Goal: Information Seeking & Learning: Learn about a topic

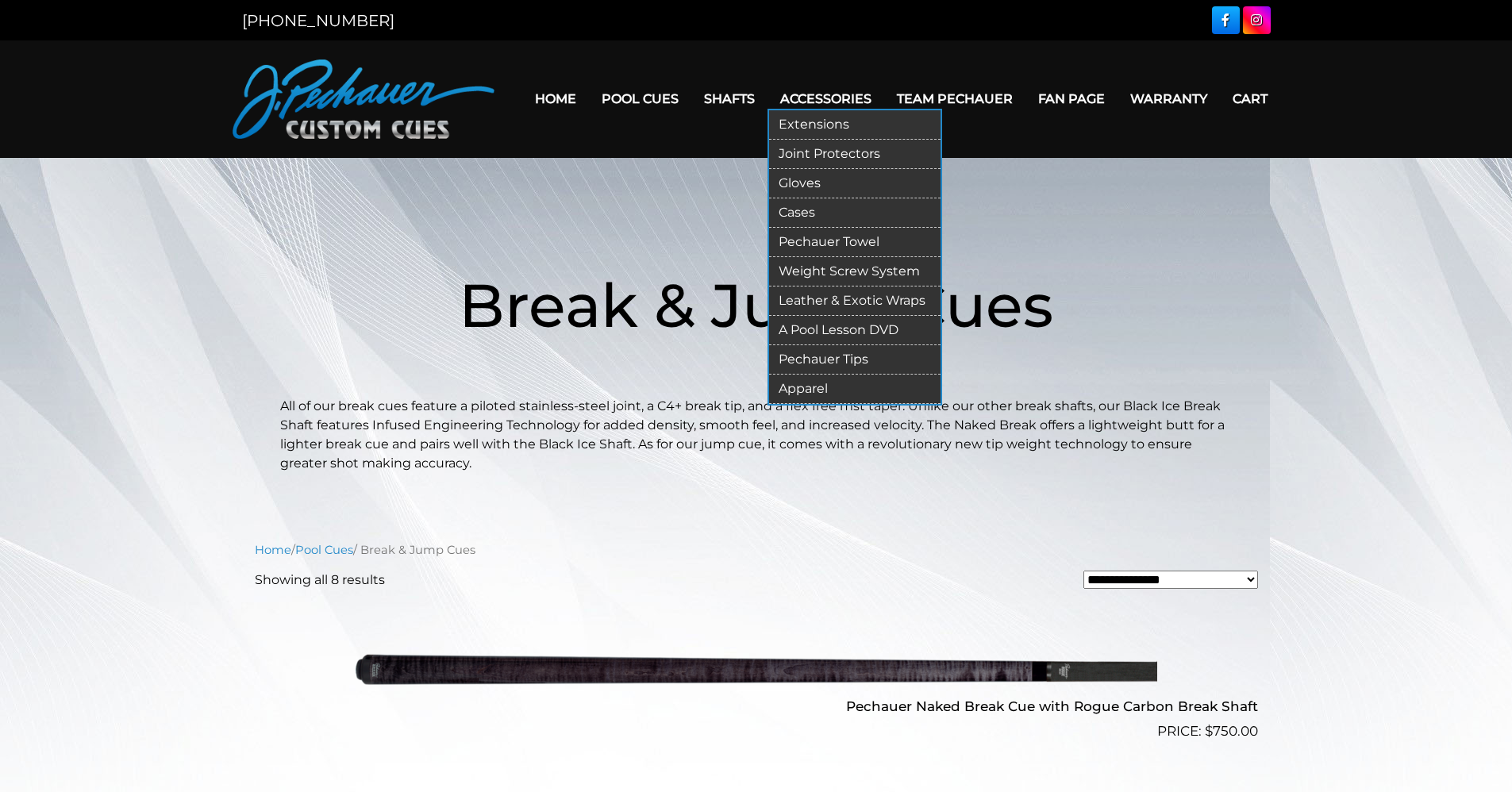
click at [842, 94] on link "Accessories" at bounding box center [826, 98] width 117 height 40
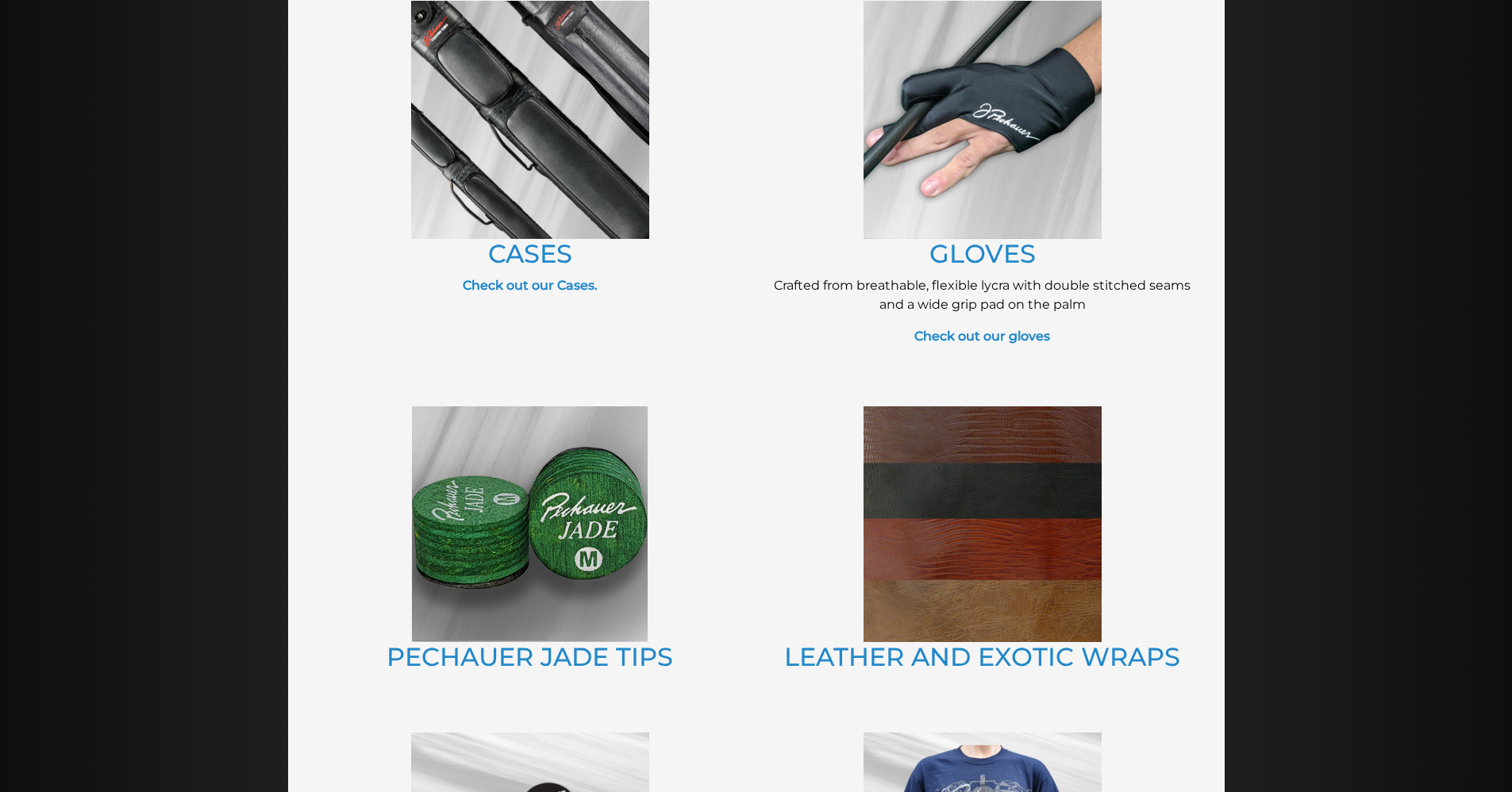
scroll to position [738, 0]
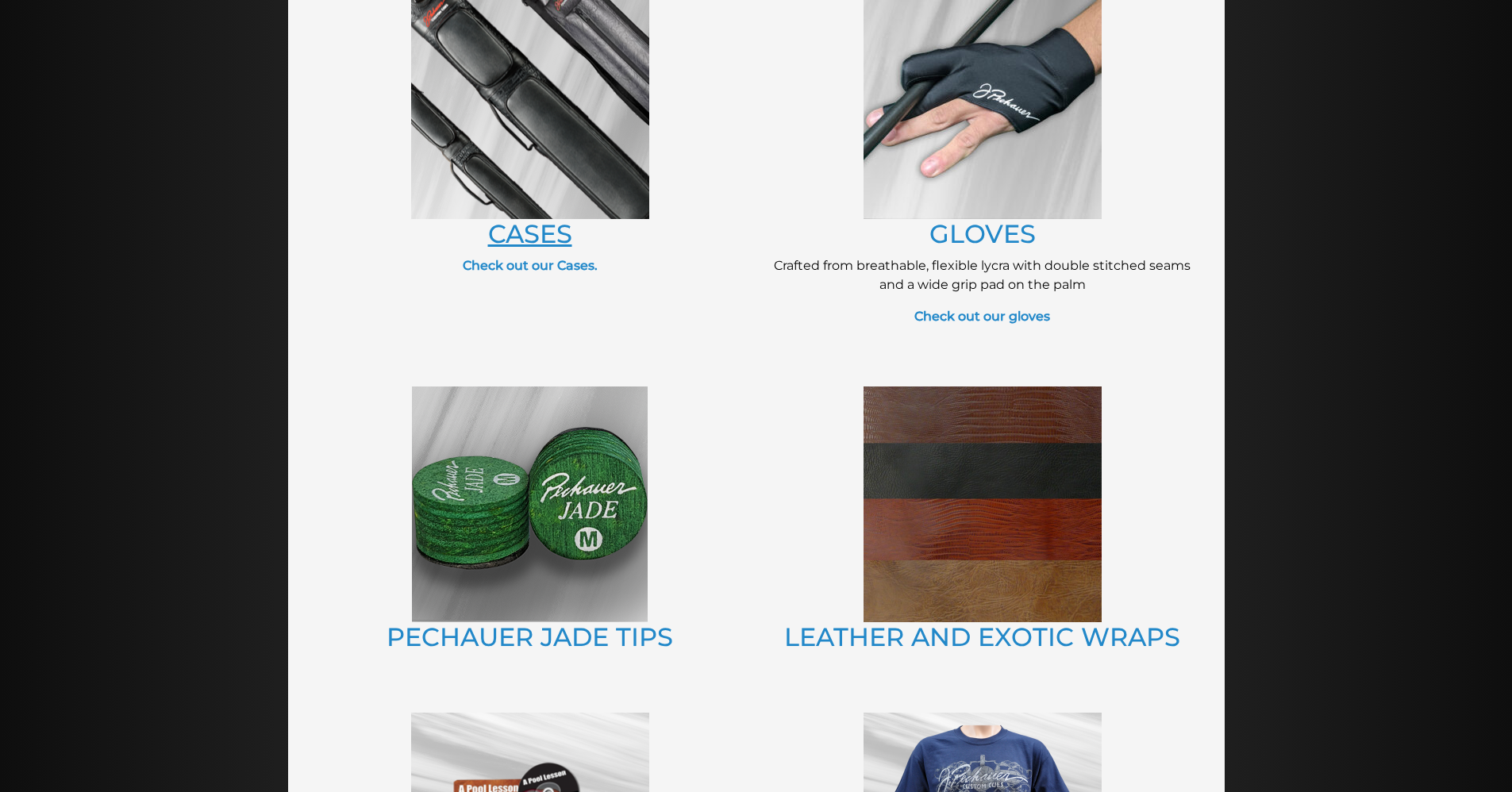
click at [529, 221] on link "CASES" at bounding box center [530, 234] width 84 height 31
click at [541, 229] on link "CASES" at bounding box center [530, 234] width 84 height 31
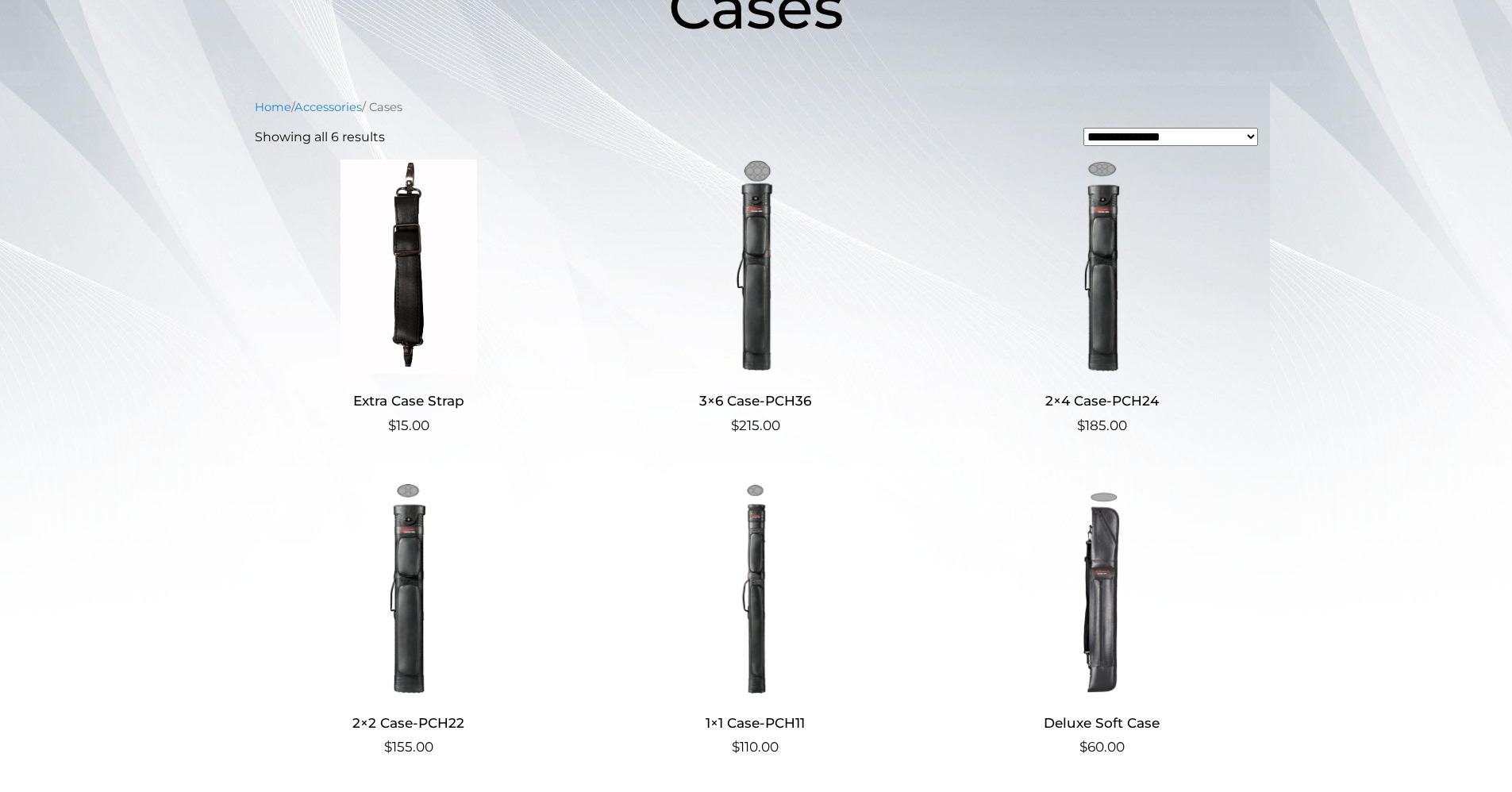
scroll to position [290, 0]
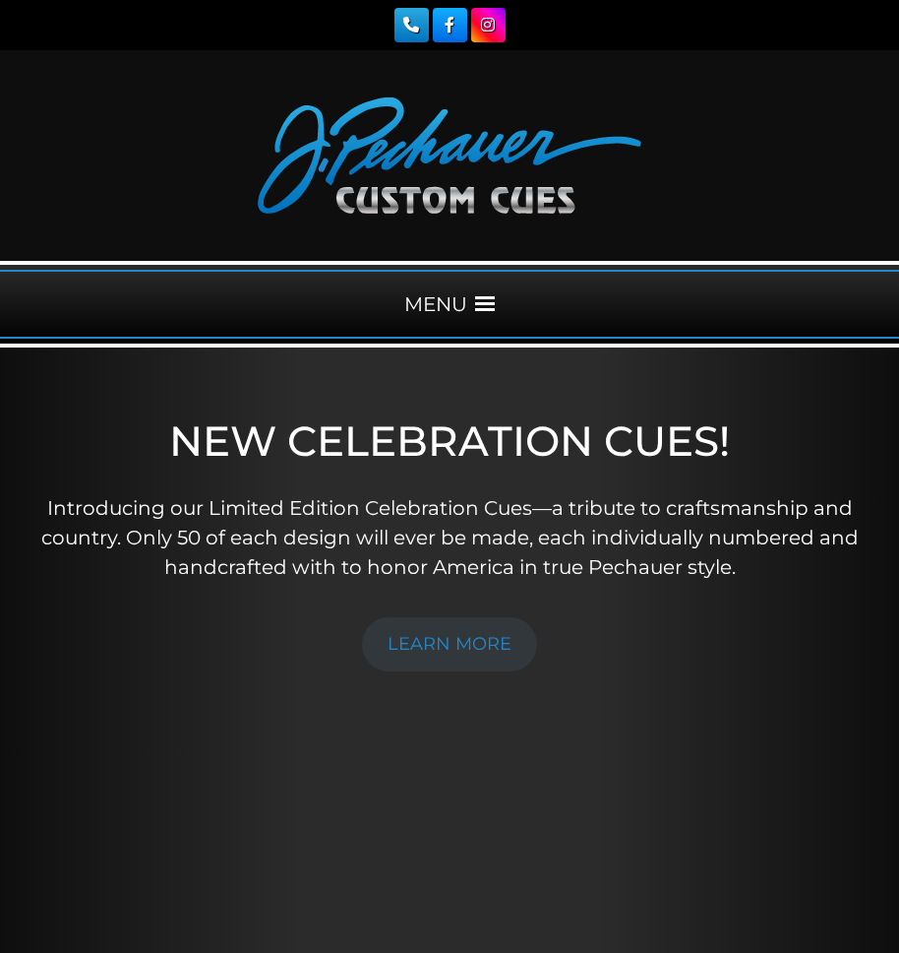
click at [493, 294] on span at bounding box center [485, 304] width 20 height 20
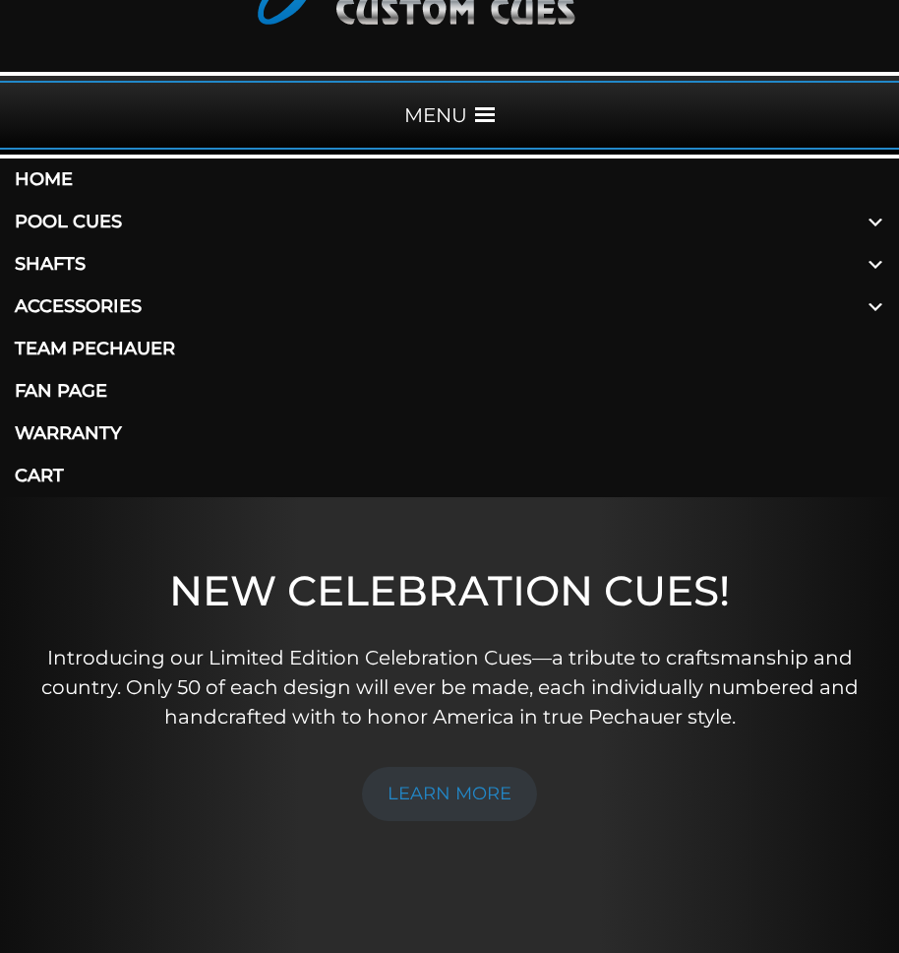
scroll to position [200, 0]
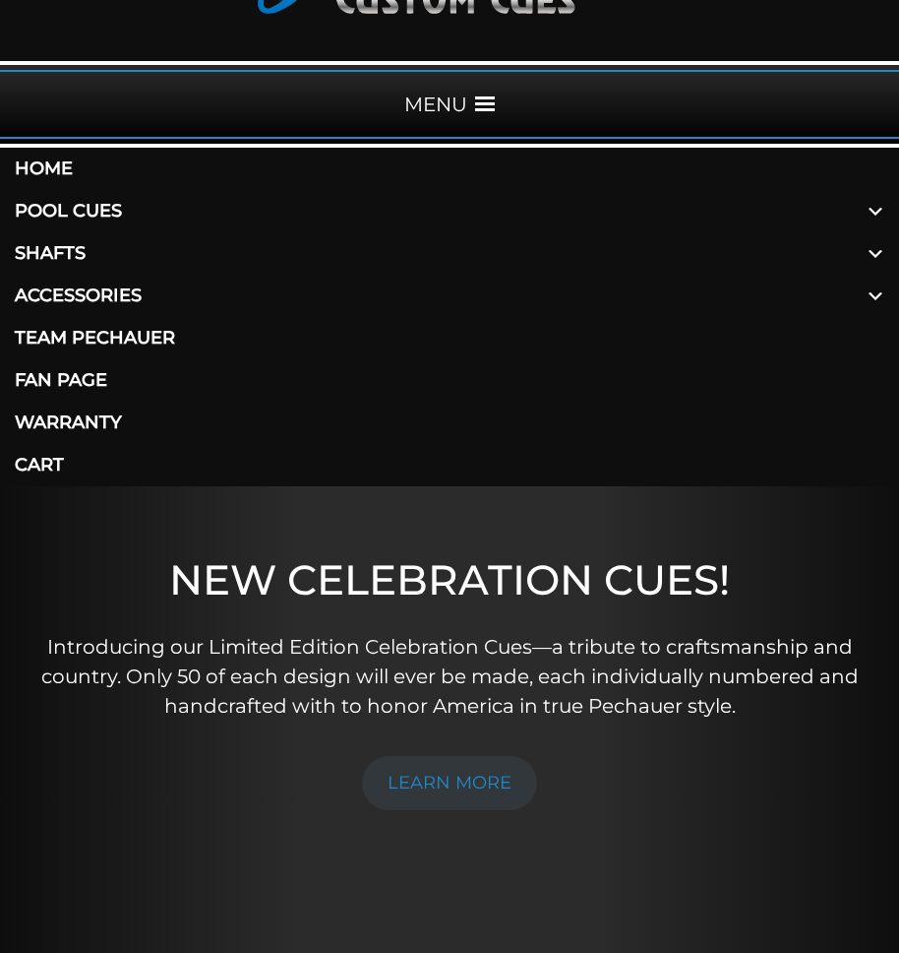
click at [486, 559] on h1 "NEW CELEBRATION CUES!" at bounding box center [450, 579] width 860 height 49
drag, startPoint x: 448, startPoint y: 779, endPoint x: 464, endPoint y: 779, distance: 16.7
click at [450, 779] on link "LEARN MORE" at bounding box center [449, 783] width 175 height 54
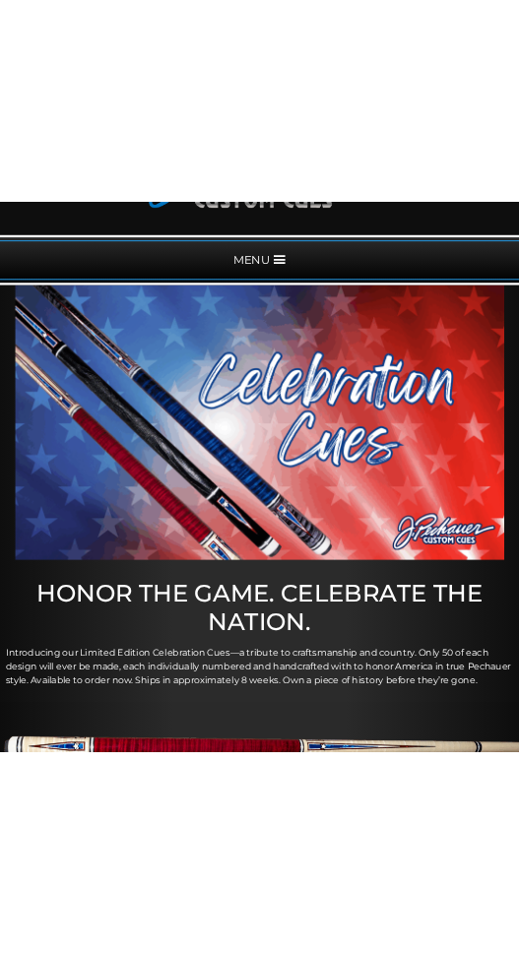
scroll to position [190, 0]
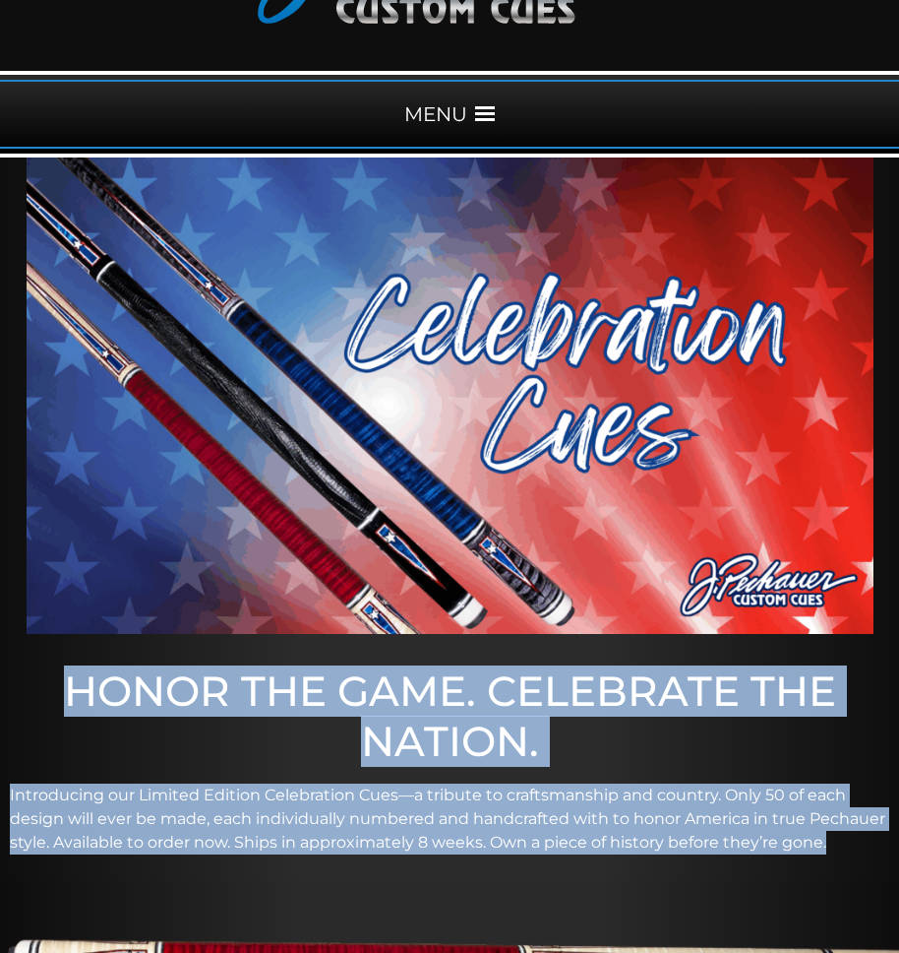
drag, startPoint x: 40, startPoint y: 680, endPoint x: 873, endPoint y: 858, distance: 851.3
click at [873, 858] on div "Introducing our Limited Edition Celebration Cues—a tribute to craftsmanship and…" at bounding box center [450, 826] width 880 height 87
drag, startPoint x: 61, startPoint y: 681, endPoint x: 843, endPoint y: 850, distance: 800.4
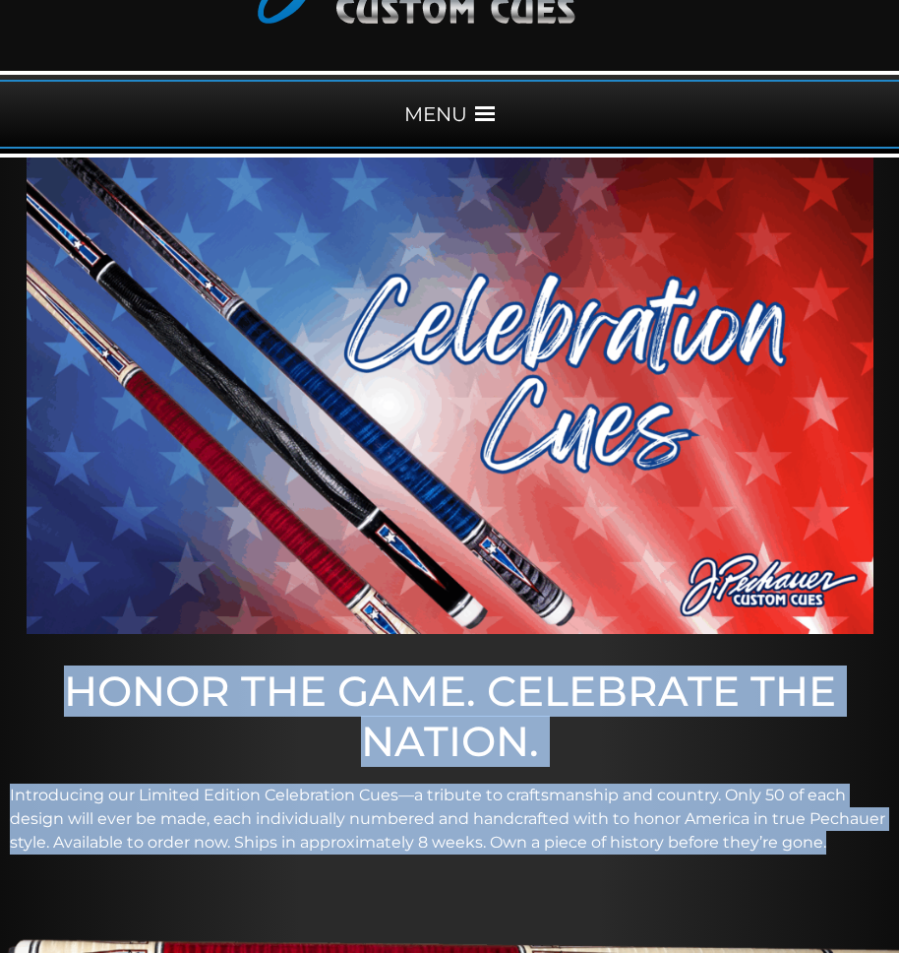
copy div "HONOR THE GAME. CELEBRATE THE NATION. Introducing our Limited Edition Celebrati…"
click at [615, 740] on h1 "HONOR THE GAME. CELEBRATE THE NATION." at bounding box center [449, 715] width 899 height 99
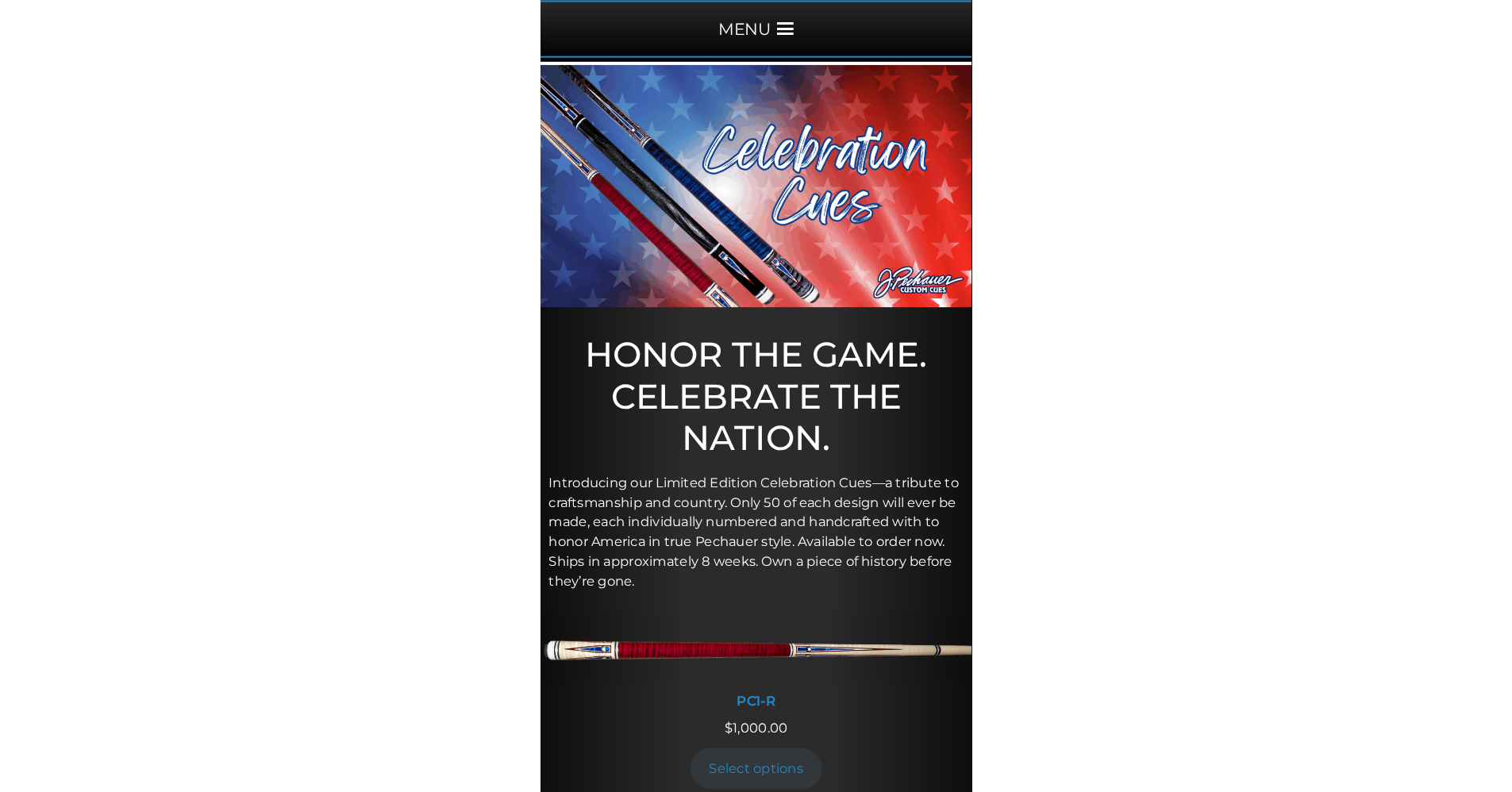
scroll to position [205, 0]
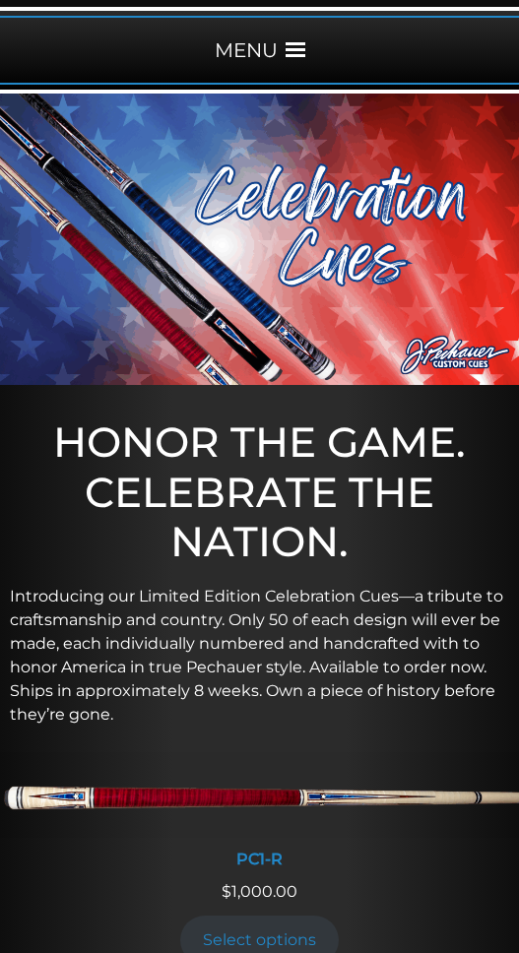
click at [396, 614] on p "Introducing our Limited Edition Celebration Cues—a tribute to craftsmanship and…" at bounding box center [259, 655] width 499 height 142
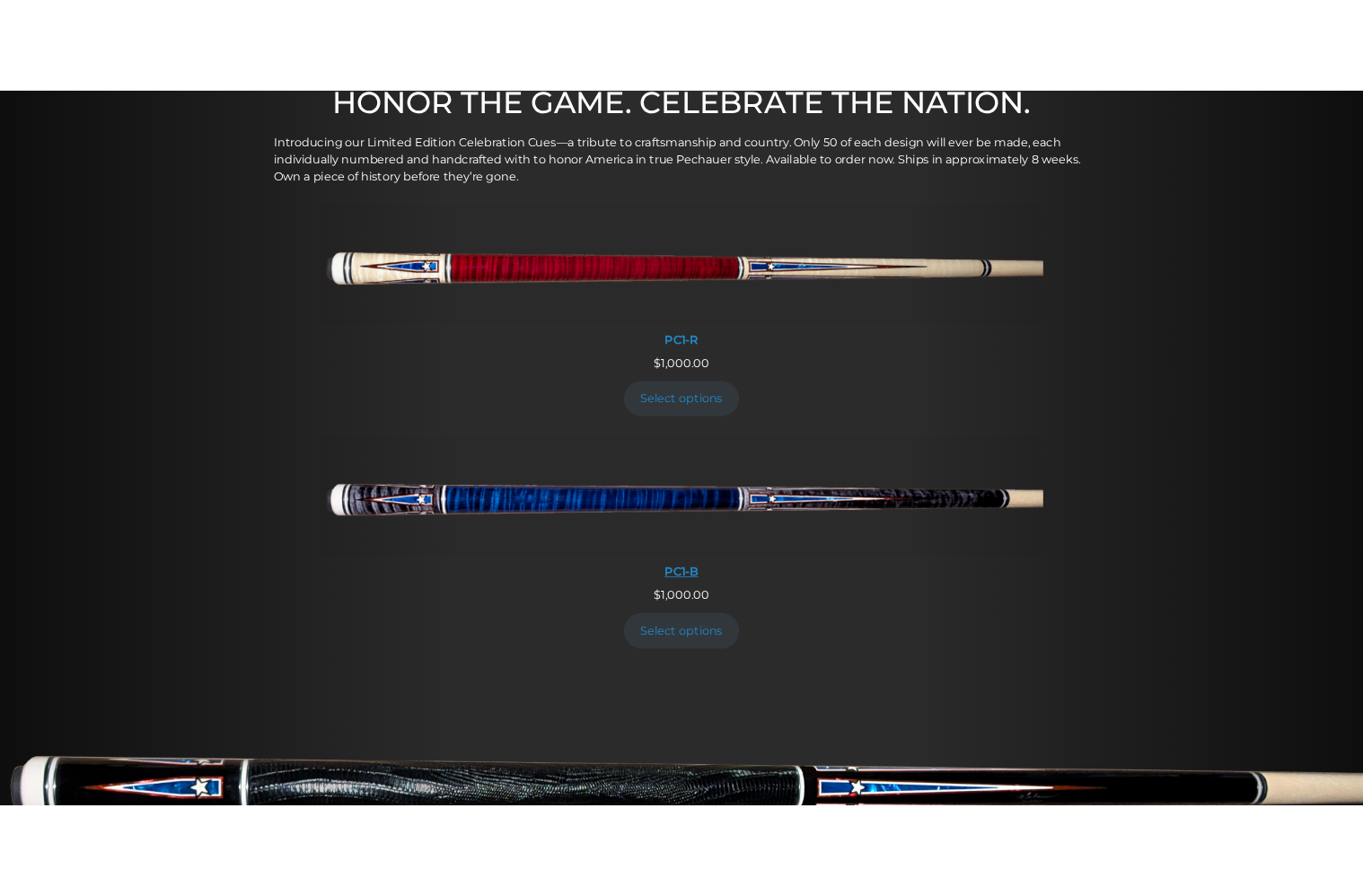
scroll to position [649, 0]
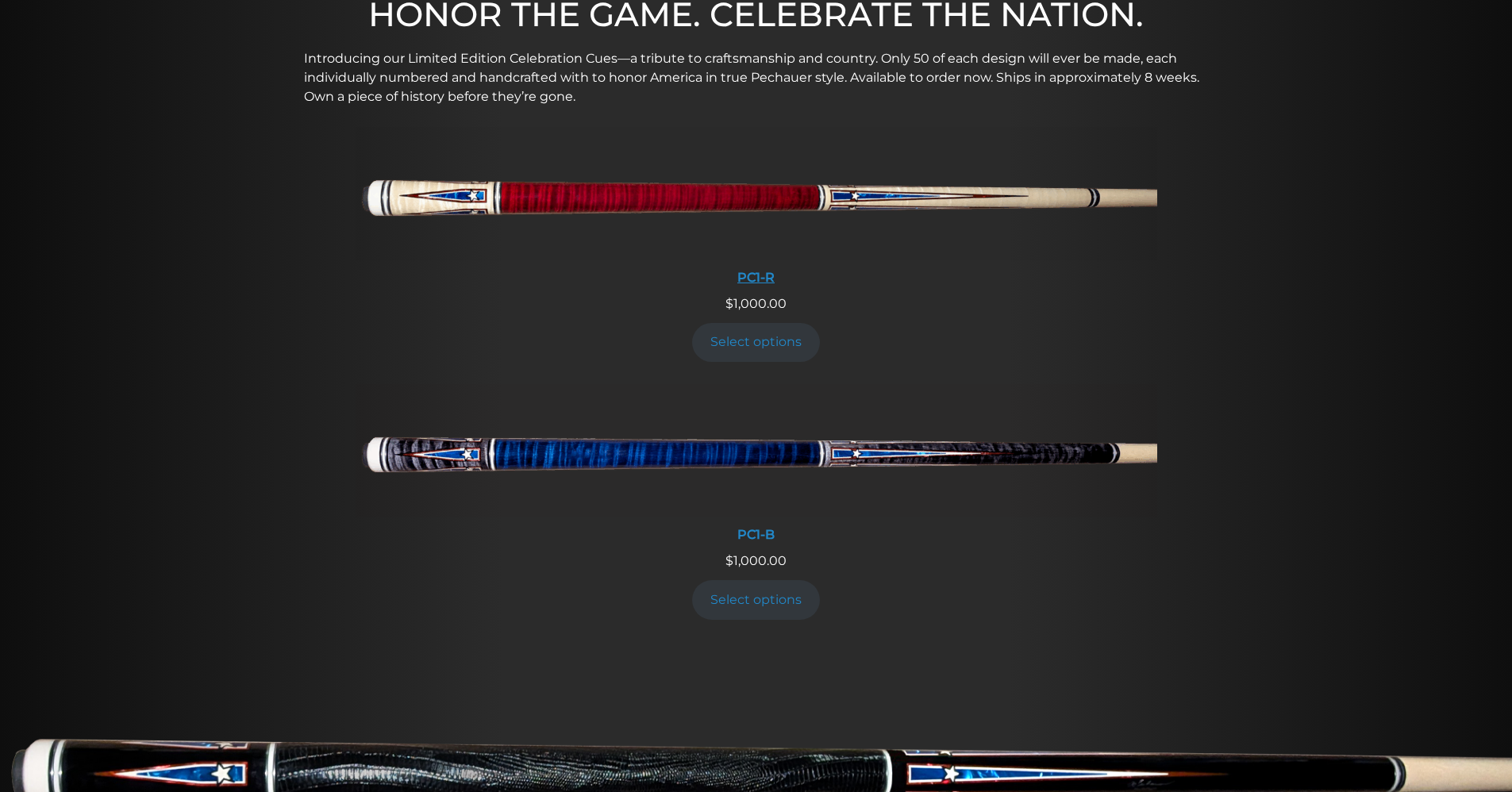
click at [649, 205] on img at bounding box center [757, 193] width 802 height 133
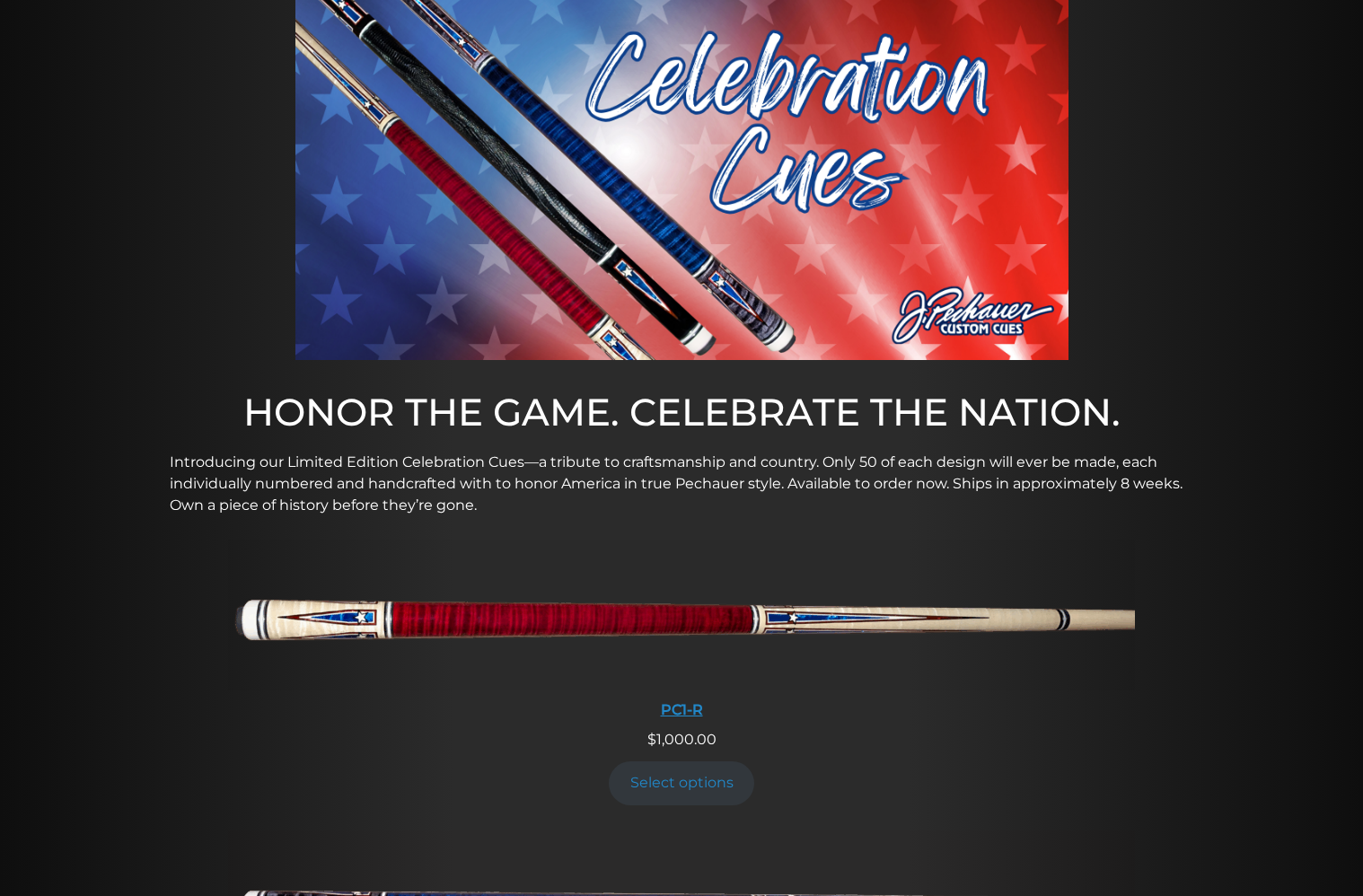
scroll to position [245, 0]
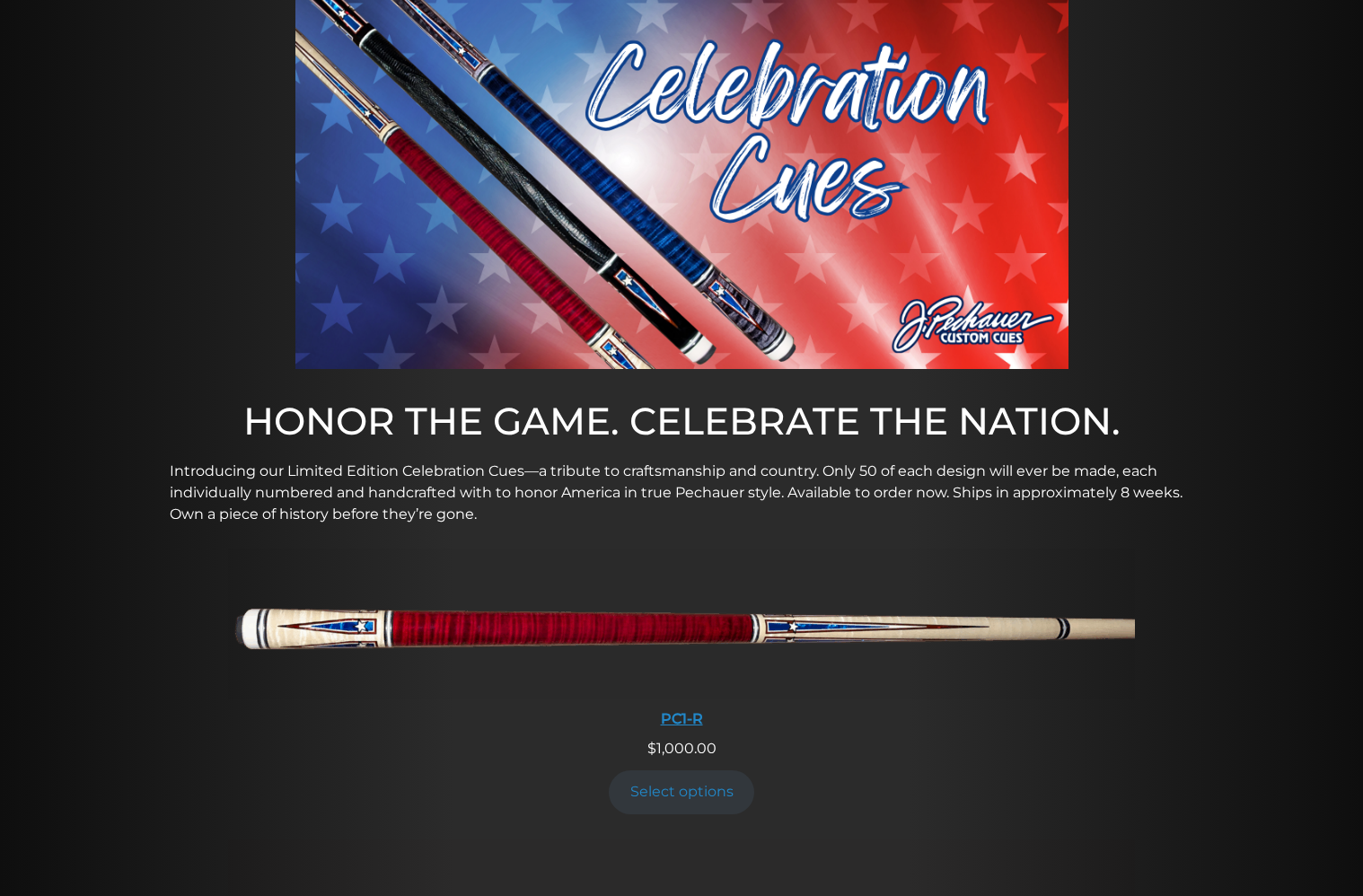
click at [566, 630] on img at bounding box center [682, 623] width 907 height 151
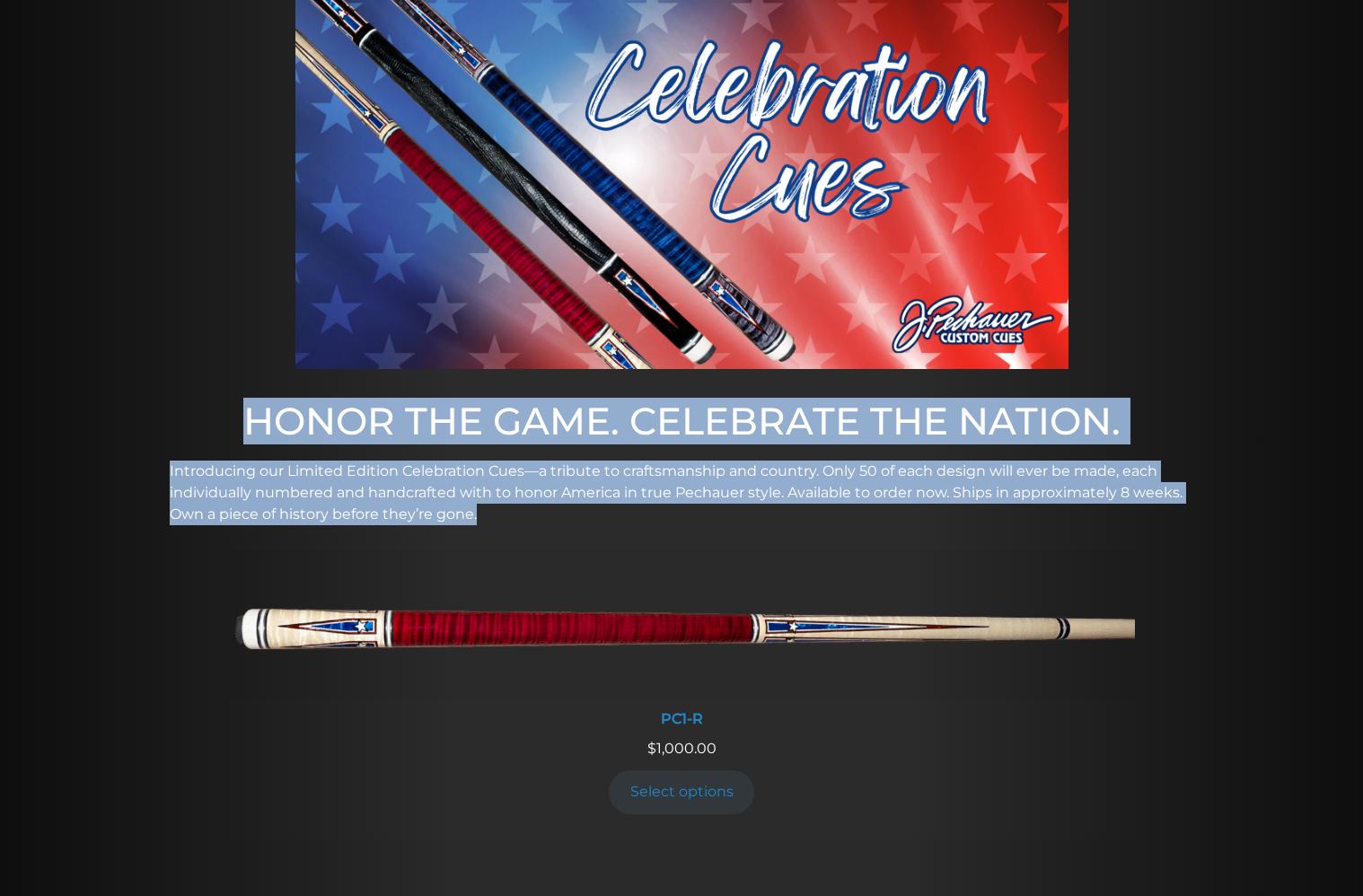
drag, startPoint x: 219, startPoint y: 404, endPoint x: 1046, endPoint y: 524, distance: 835.7
click at [819, 524] on div "HONOR THE GAME. CELEBRATE THE NATION. Introducing our Limited Edition Celebrati…" at bounding box center [682, 716] width 1363 height 1564
copy div "HONOR THE GAME. CELEBRATE THE NATION. Introducing our Limited Edition Celebrati…"
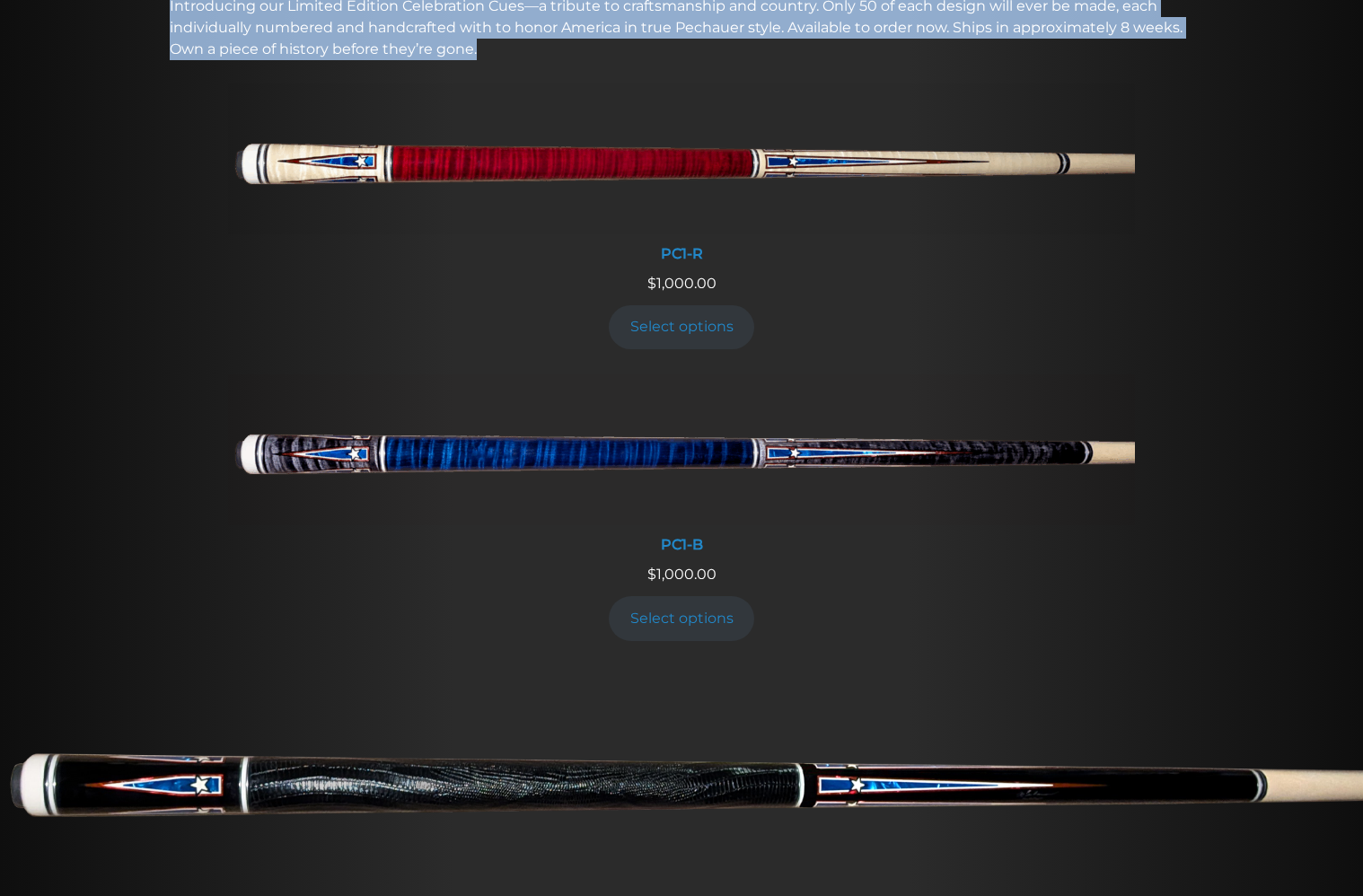
scroll to position [803, 0]
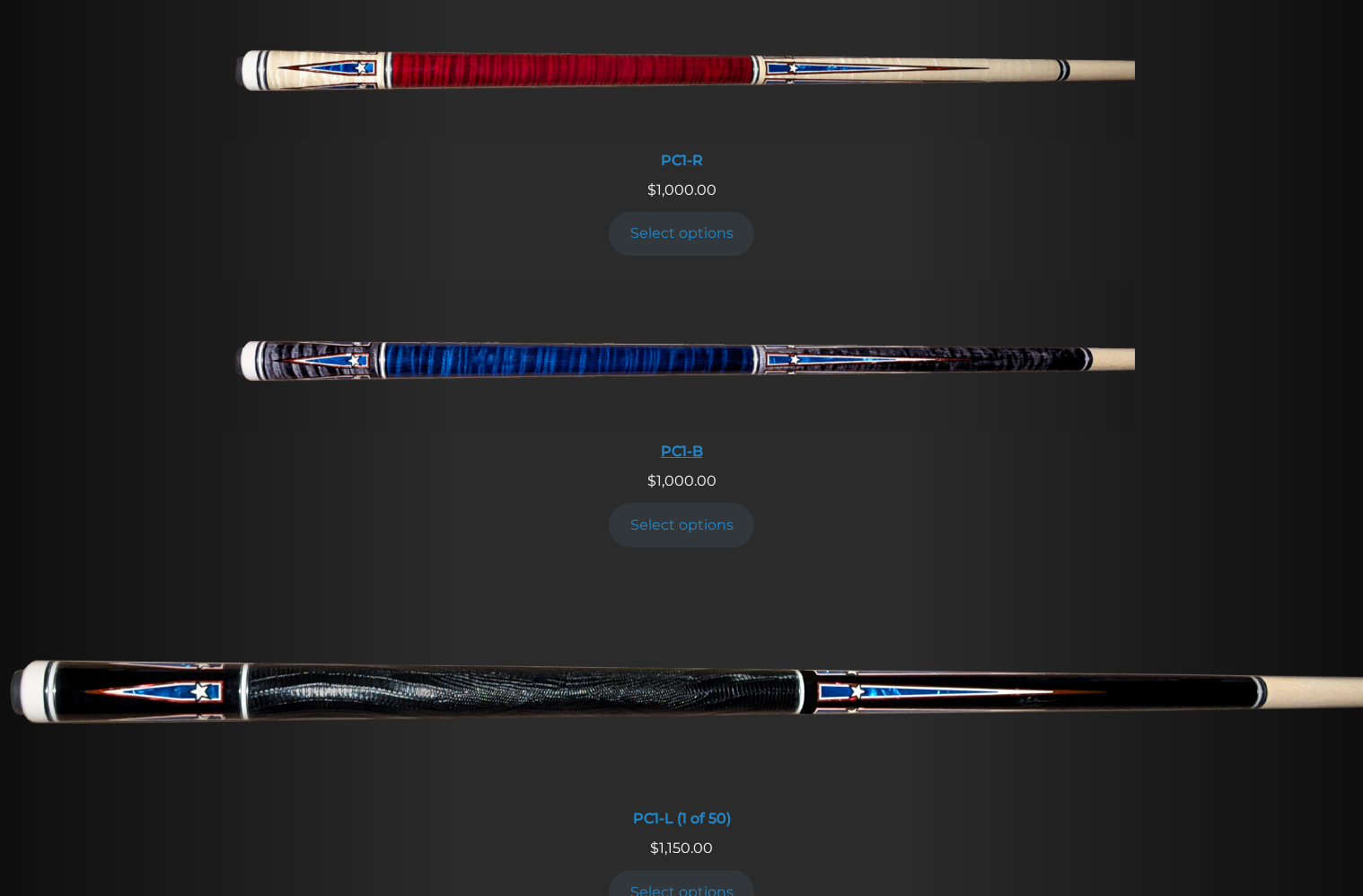
click at [590, 359] on img at bounding box center [682, 356] width 907 height 151
click at [502, 346] on img at bounding box center [682, 356] width 907 height 151
click at [680, 447] on div "PC1-B" at bounding box center [682, 451] width 907 height 17
click at [664, 361] on img at bounding box center [682, 356] width 907 height 151
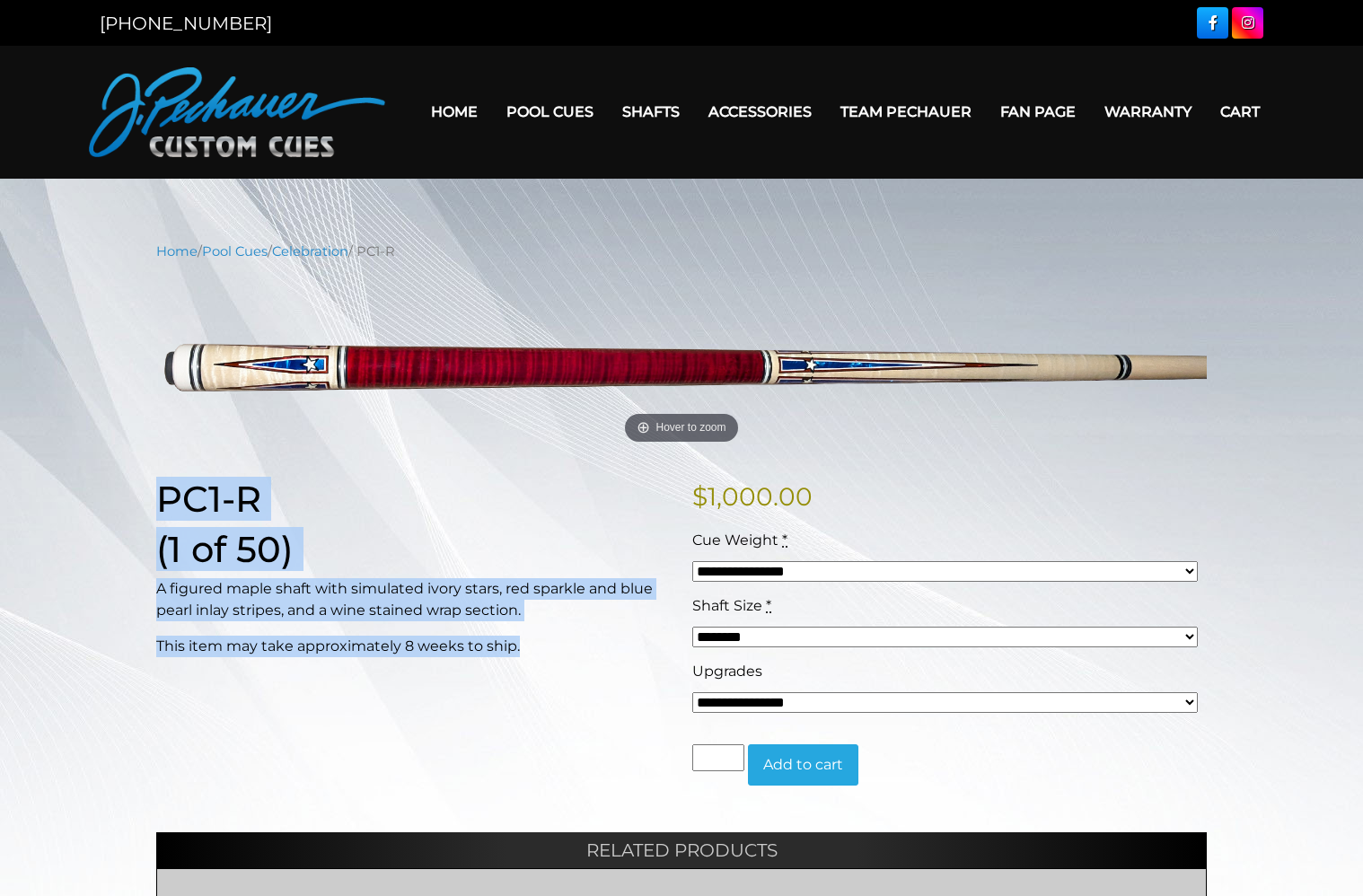
drag, startPoint x: 136, startPoint y: 469, endPoint x: 539, endPoint y: 647, distance: 440.6
click at [539, 647] on div "**********" at bounding box center [682, 711] width 1363 height 938
drag, startPoint x: 539, startPoint y: 647, endPoint x: 426, endPoint y: 607, distance: 119.9
copy div "PC1-R (1 of 50) A figured maple shaft with simulated ivory stars, red sparkle a…"
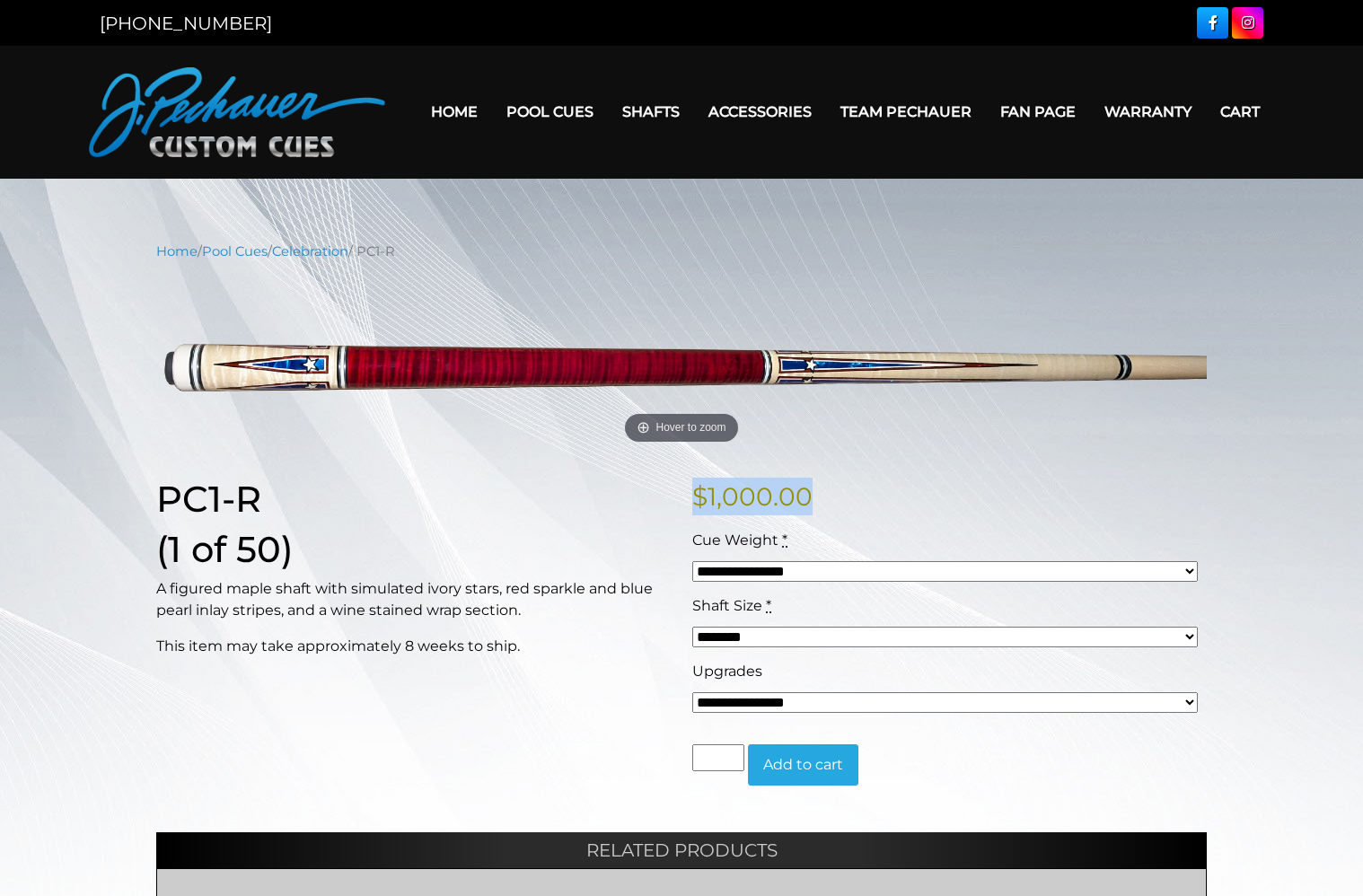
drag, startPoint x: 687, startPoint y: 488, endPoint x: 839, endPoint y: 505, distance: 152.9
click at [839, 505] on div "**********" at bounding box center [949, 645] width 536 height 337
drag, startPoint x: 839, startPoint y: 505, endPoint x: 739, endPoint y: 495, distance: 100.5
copy bdi "$ 1,000.00"
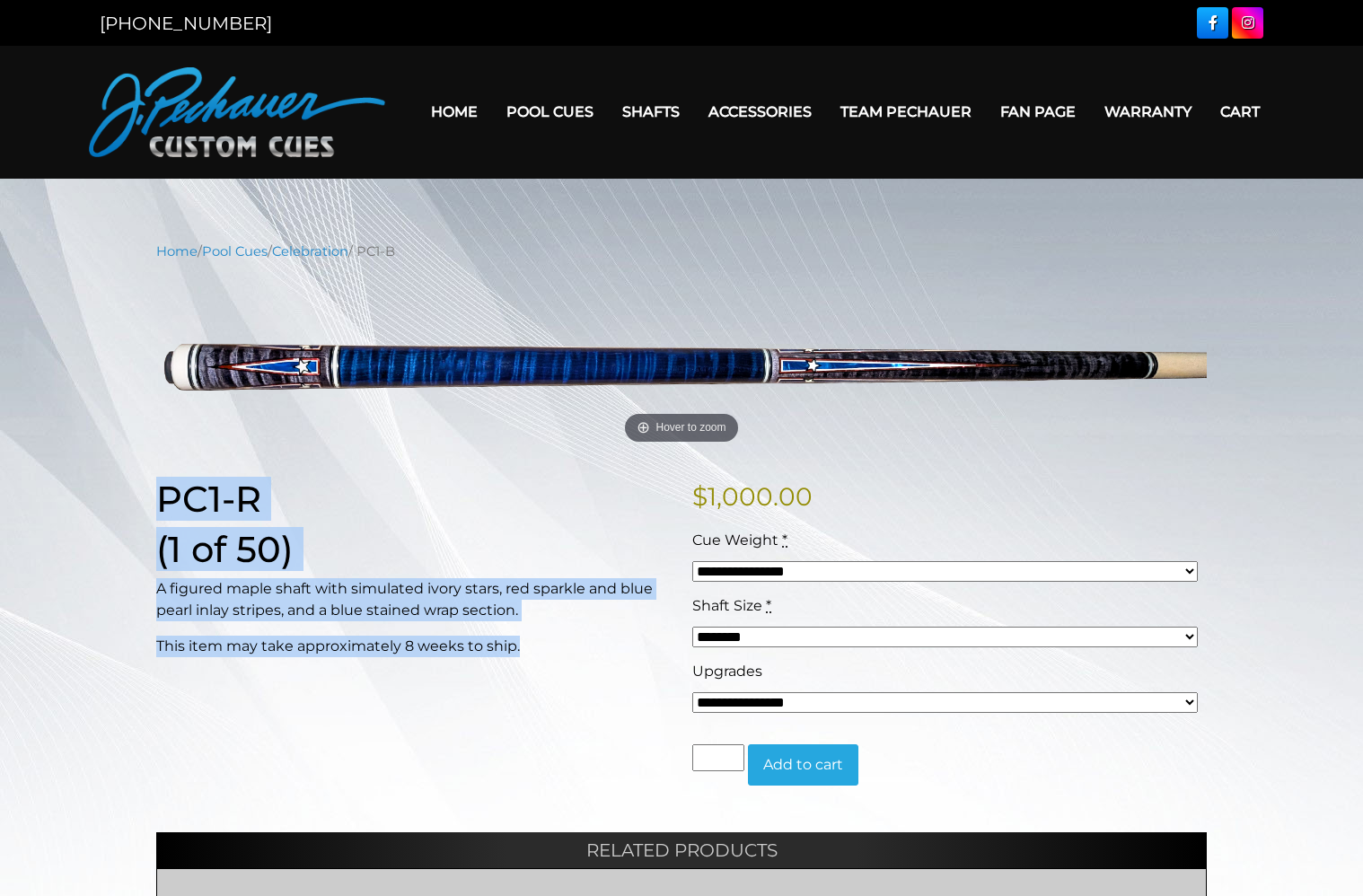
drag, startPoint x: 148, startPoint y: 481, endPoint x: 588, endPoint y: 672, distance: 479.7
click at [588, 672] on div "PC1-R (1 of 50) A figured maple shaft with simulated ivory stars, red sparkle a…" at bounding box center [412, 645] width 536 height 337
copy div "PC1-R (1 of 50) A figured maple shaft with simulated ivory stars, red sparkle a…"
click at [367, 754] on div "PC1-R (1 of 50) A figured maple shaft with simulated ivory stars, red sparkle a…" at bounding box center [412, 645] width 536 height 337
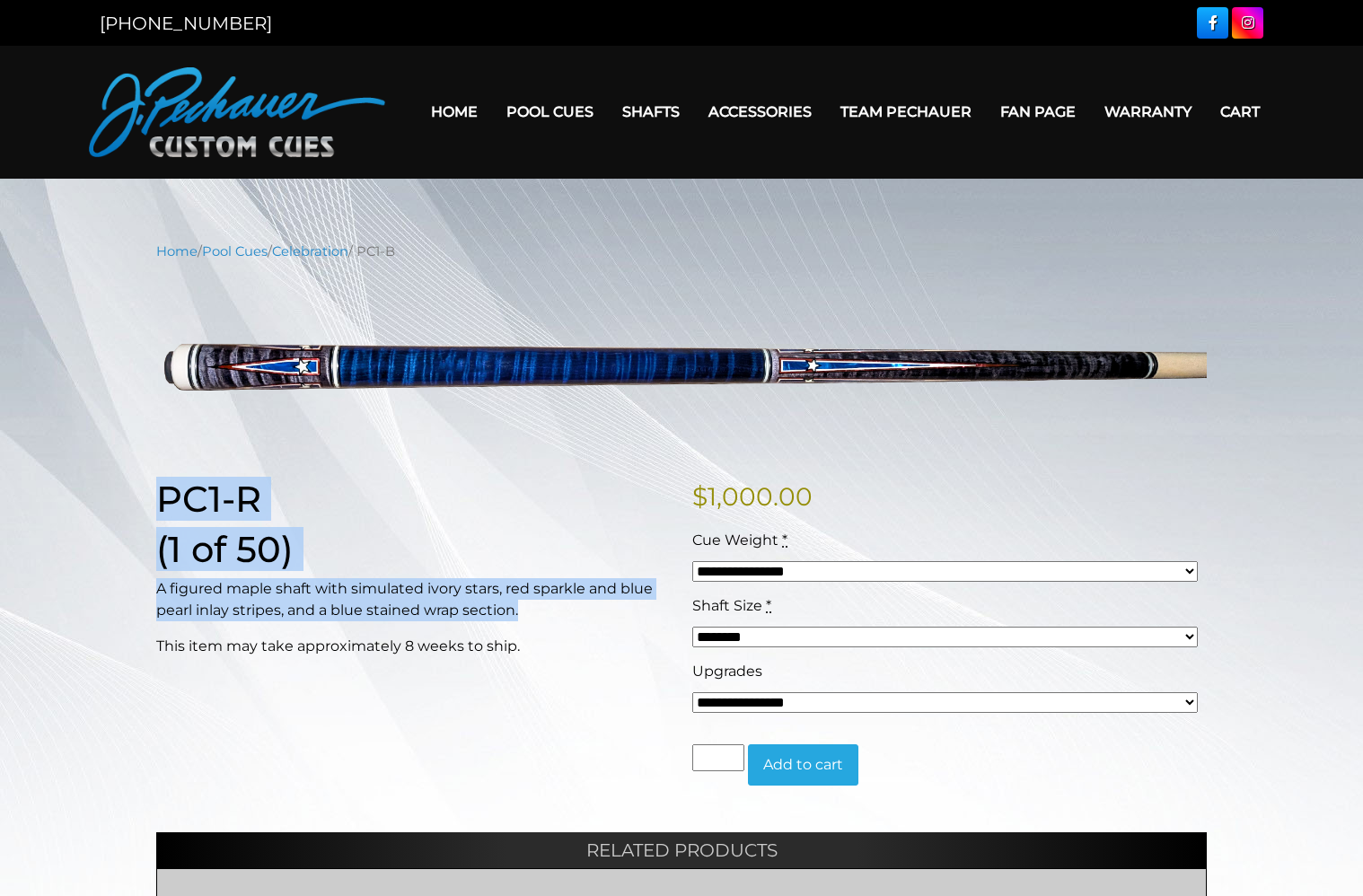
drag, startPoint x: 148, startPoint y: 481, endPoint x: 616, endPoint y: 608, distance: 484.9
click at [616, 608] on div "PC1-R (1 of 50) A figured maple shaft with simulated ivory stars, red sparkle a…" at bounding box center [412, 645] width 536 height 337
copy div "PC1-R (1 of 50) A figured maple shaft with simulated ivory stars, red sparkle a…"
drag, startPoint x: 345, startPoint y: 467, endPoint x: 362, endPoint y: 471, distance: 17.5
click at [346, 466] on div "**********" at bounding box center [681, 727] width 1050 height 905
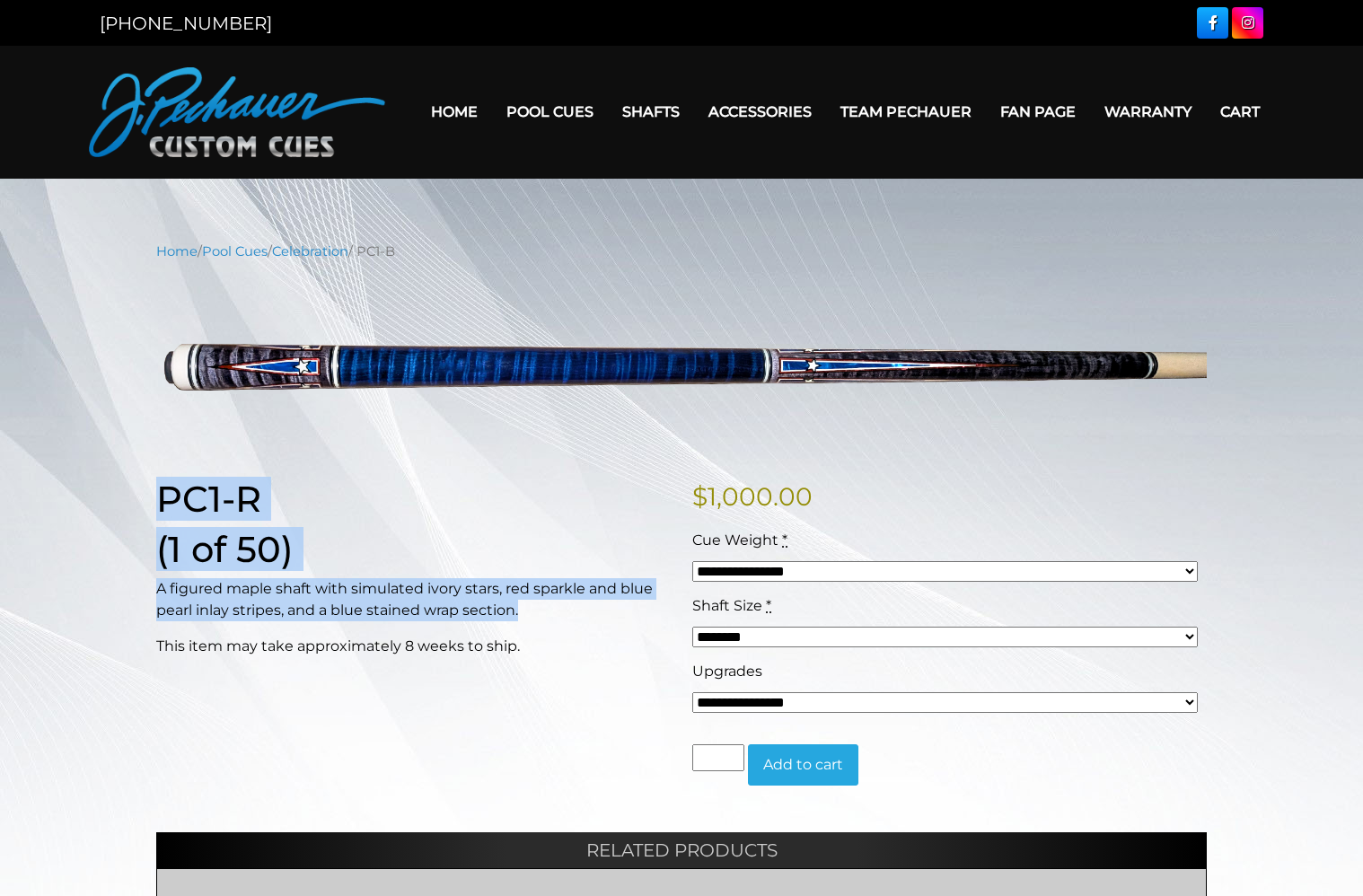
click at [501, 499] on h1 "PC1-R" at bounding box center [413, 498] width 515 height 43
drag, startPoint x: 155, startPoint y: 489, endPoint x: 546, endPoint y: 613, distance: 410.2
click at [546, 613] on div "PC1-R (1 of 50) A figured maple shaft with simulated ivory stars, red sparkle a…" at bounding box center [412, 645] width 536 height 337
copy div "PC1-R (1 of 50) A figured maple shaft with simulated ivory stars, red sparkle a…"
